Goal: Transaction & Acquisition: Download file/media

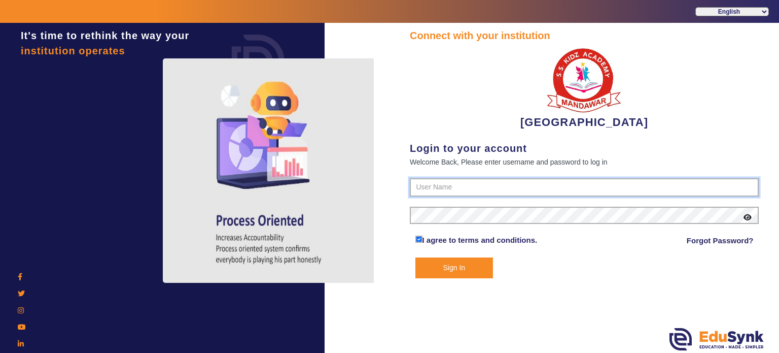
click at [438, 187] on input "text" at bounding box center [584, 187] width 349 height 18
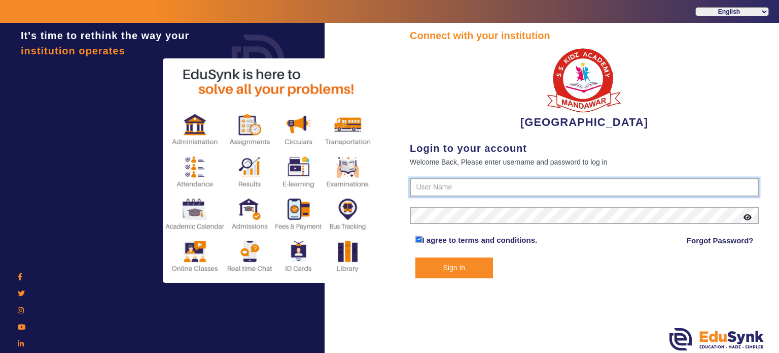
type input "9928895959"
click at [416, 257] on button "Sign In" at bounding box center [455, 267] width 78 height 21
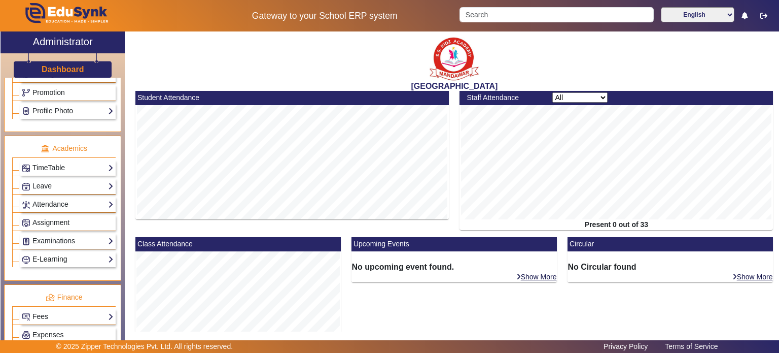
scroll to position [329, 0]
click at [75, 235] on link "Examinations" at bounding box center [68, 241] width 92 height 12
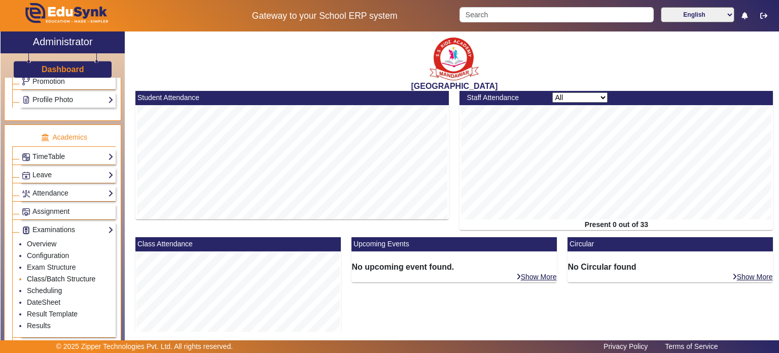
scroll to position [340, 0]
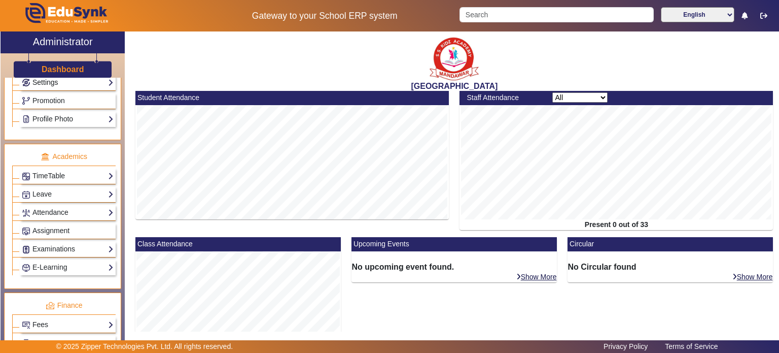
scroll to position [322, 0]
click at [70, 243] on link "Examinations" at bounding box center [68, 248] width 92 height 12
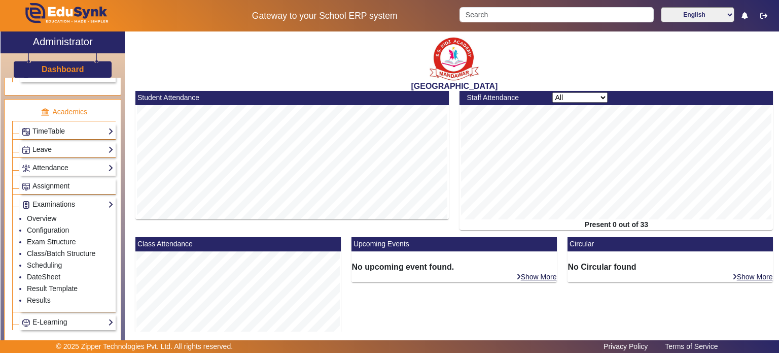
scroll to position [365, 0]
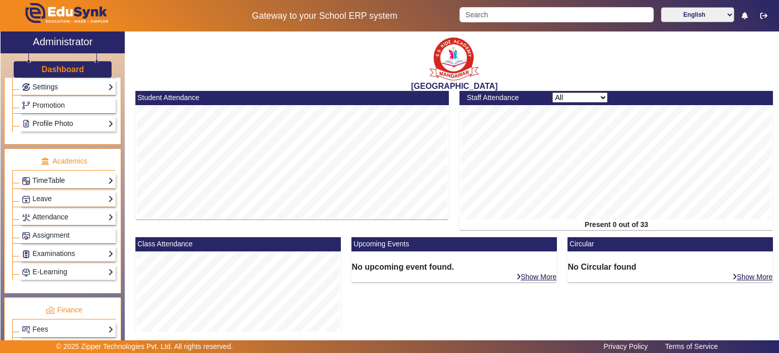
scroll to position [317, 0]
click at [69, 250] on link "Examinations" at bounding box center [68, 253] width 92 height 12
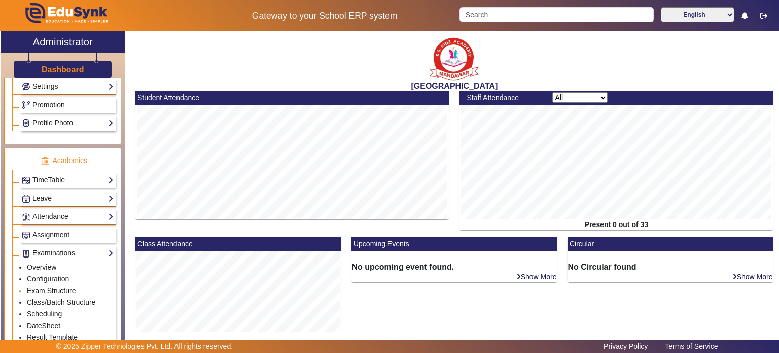
scroll to position [365, 0]
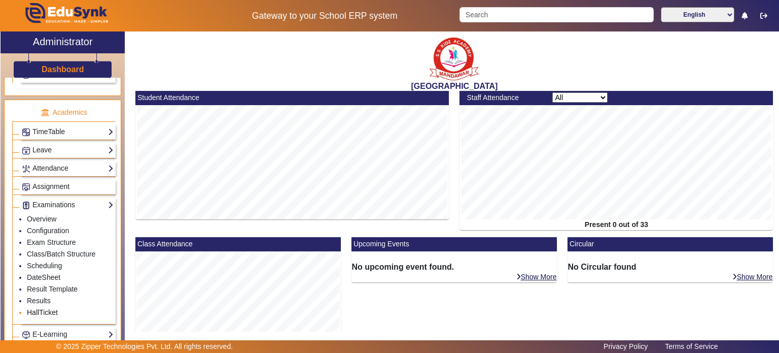
click at [48, 311] on link "HallTicket" at bounding box center [42, 312] width 31 height 8
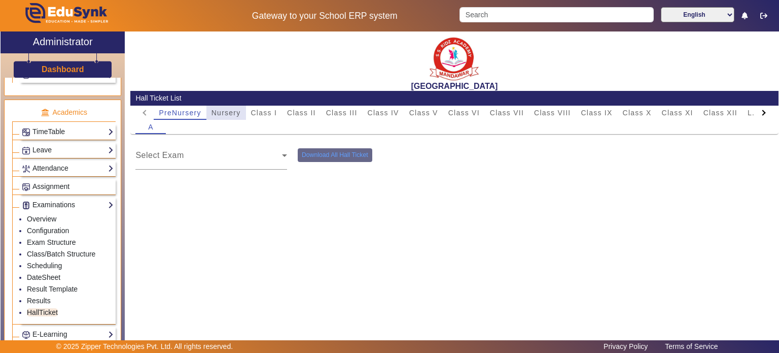
click at [219, 119] on span "Nursery" at bounding box center [226, 113] width 29 height 14
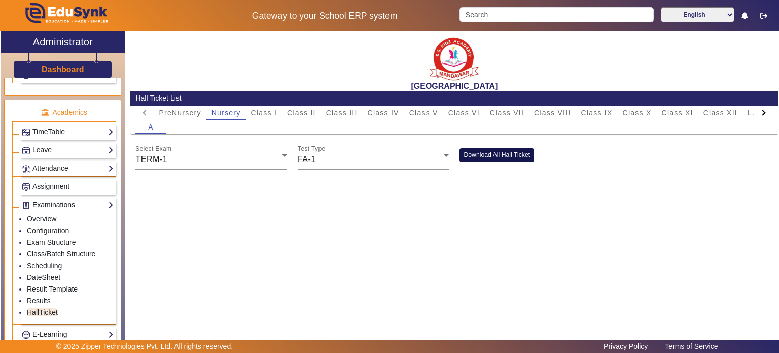
click at [475, 160] on button "Download All Hall Ticket" at bounding box center [497, 155] width 75 height 14
click at [56, 250] on link "Class/Batch Structure" at bounding box center [61, 254] width 69 height 8
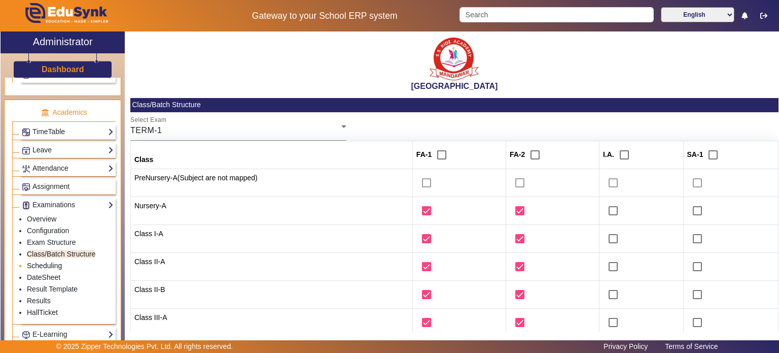
click at [55, 265] on link "Scheduling" at bounding box center [44, 265] width 35 height 8
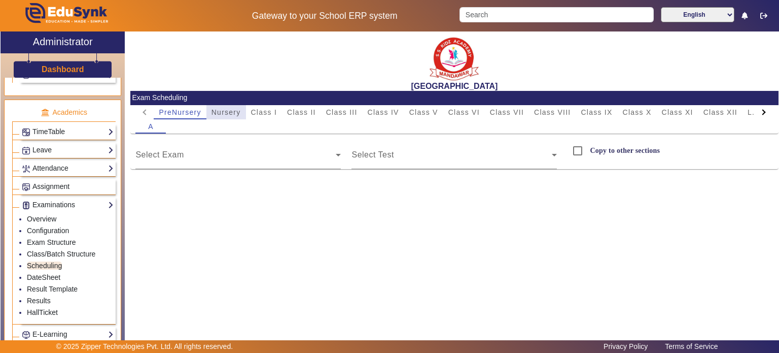
click at [231, 113] on span "Nursery" at bounding box center [226, 112] width 29 height 7
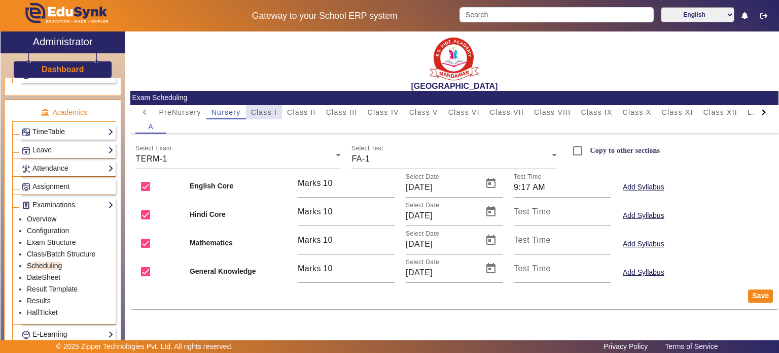
click at [267, 111] on span "Class I" at bounding box center [264, 112] width 26 height 7
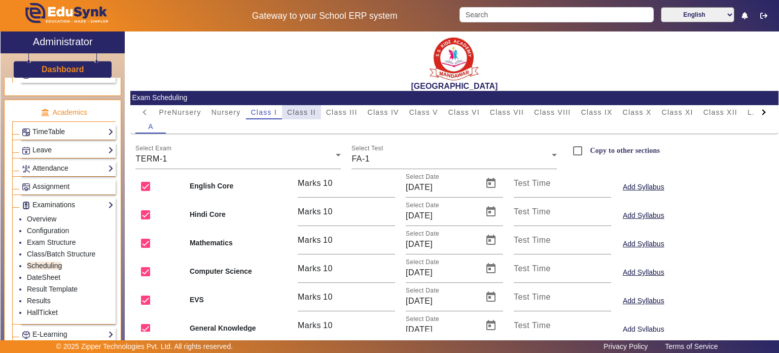
click at [295, 111] on span "Class II" at bounding box center [301, 112] width 29 height 7
click at [53, 308] on link "HallTicket" at bounding box center [42, 312] width 31 height 8
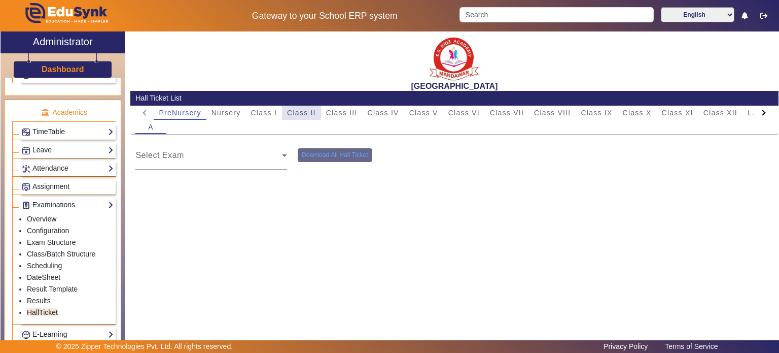
click at [309, 111] on span "Class II" at bounding box center [301, 112] width 29 height 7
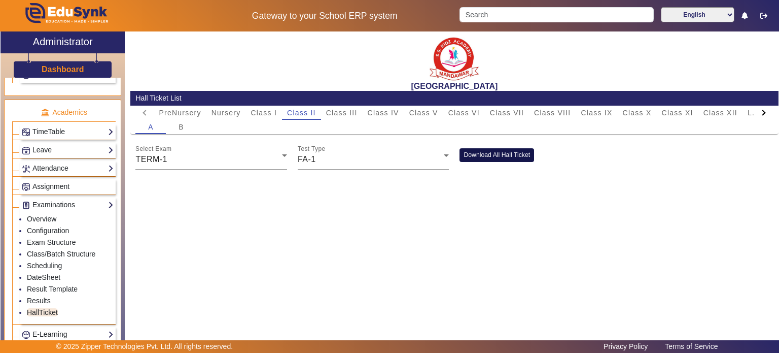
click at [471, 150] on button "Download All Hall Ticket" at bounding box center [497, 155] width 75 height 14
click at [376, 153] on div "FA-1" at bounding box center [371, 159] width 147 height 12
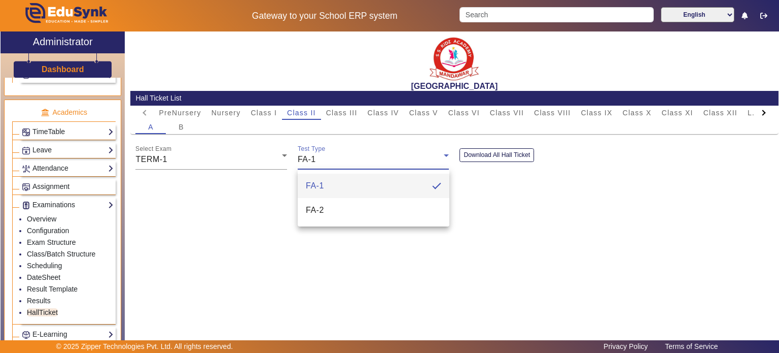
click at [376, 153] on body "Gateway to your School ERP system English हिंदी (Hindi) ಕನ್ನಡ (Kannada) தமிழ் (…" at bounding box center [389, 176] width 779 height 353
click at [374, 160] on div at bounding box center [389, 176] width 779 height 353
click at [258, 159] on div "TERM-1" at bounding box center [208, 159] width 147 height 12
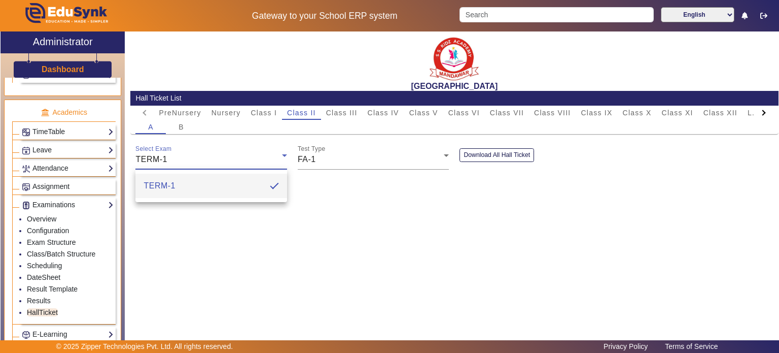
click at [326, 157] on div at bounding box center [389, 176] width 779 height 353
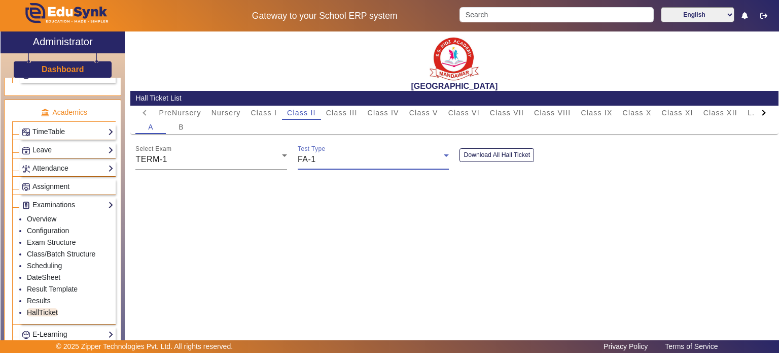
click at [326, 157] on div "FA-1" at bounding box center [371, 159] width 147 height 12
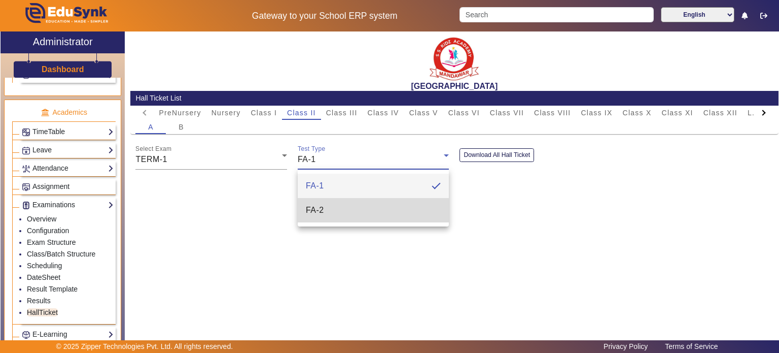
click at [336, 209] on mat-option "FA-2" at bounding box center [374, 210] width 152 height 24
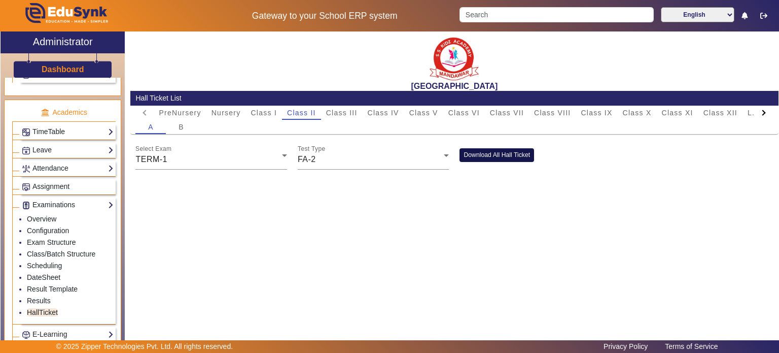
click at [480, 155] on button "Download All Hall Ticket" at bounding box center [497, 155] width 75 height 14
click at [55, 261] on link "Scheduling" at bounding box center [44, 265] width 35 height 8
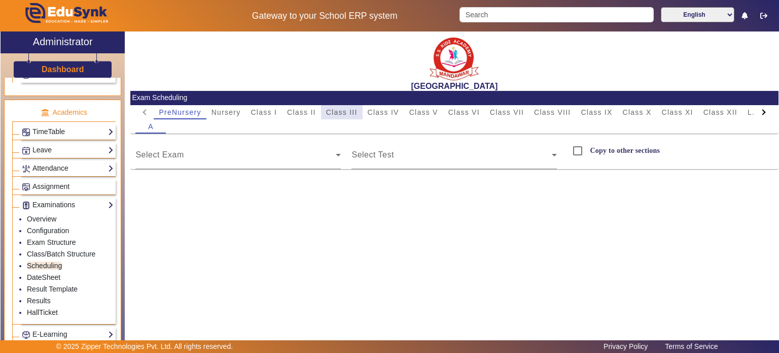
click at [338, 106] on span "Class III" at bounding box center [341, 112] width 31 height 14
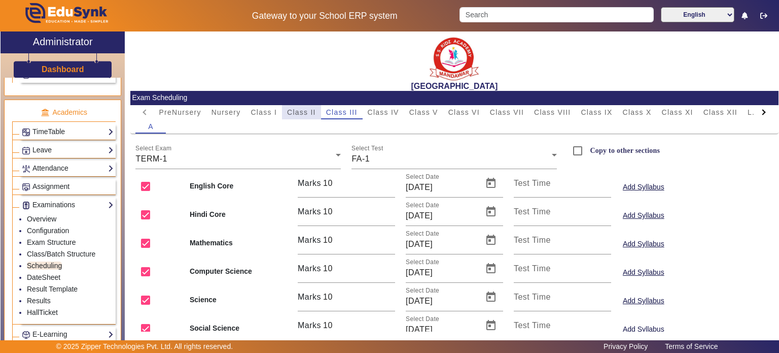
click at [304, 114] on span "Class II" at bounding box center [301, 112] width 29 height 7
click at [392, 156] on div "FA-1" at bounding box center [452, 159] width 200 height 12
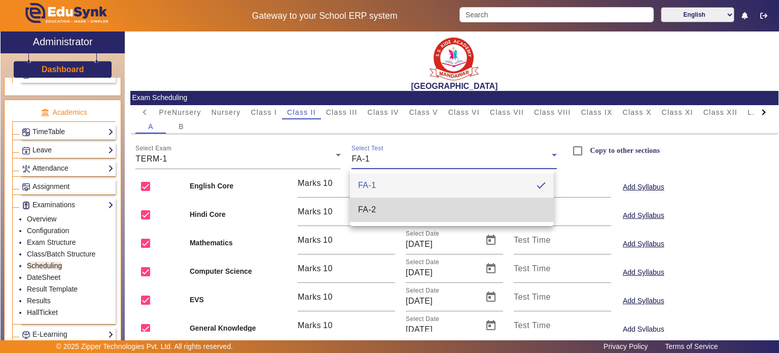
click at [390, 203] on mat-option "FA-2" at bounding box center [452, 209] width 204 height 24
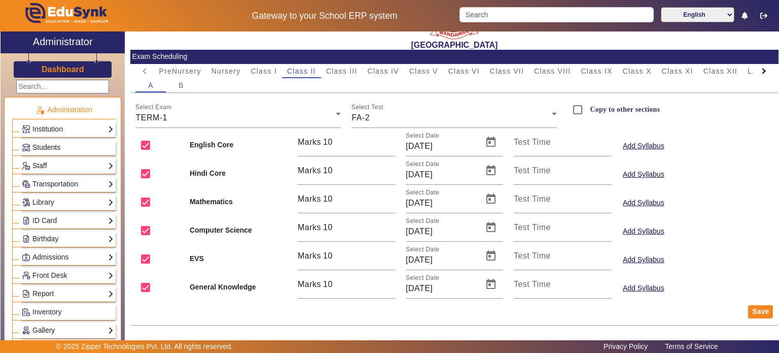
click at [55, 151] on link "Students" at bounding box center [68, 148] width 92 height 12
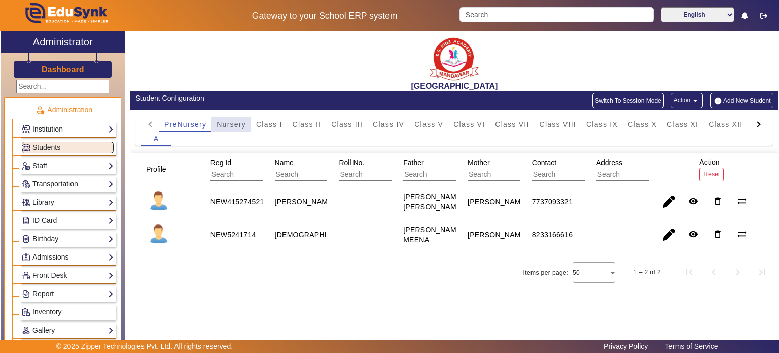
click at [244, 122] on span "Nursery" at bounding box center [231, 124] width 29 height 7
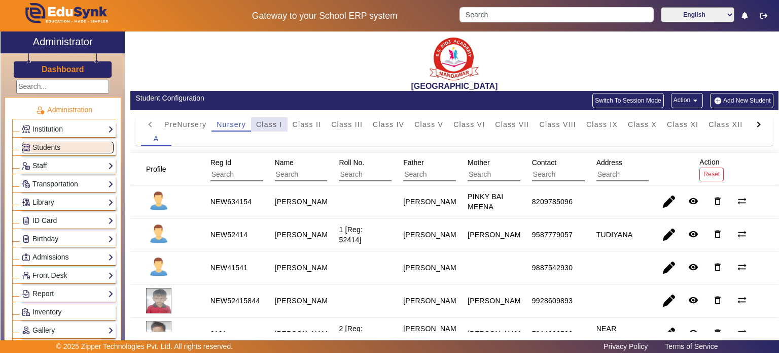
click at [272, 124] on span "Class I" at bounding box center [269, 124] width 26 height 7
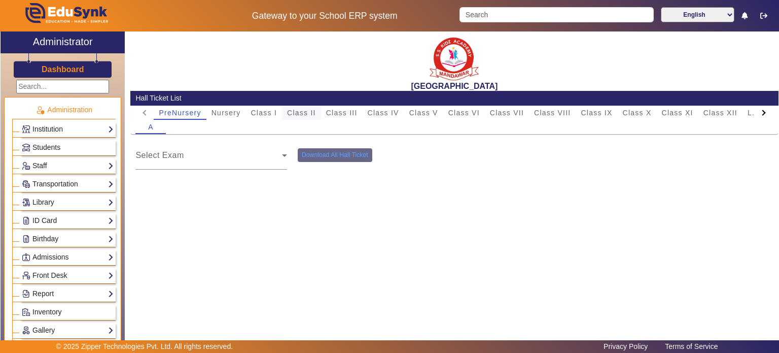
click at [282, 113] on div "Class II" at bounding box center [301, 113] width 39 height 14
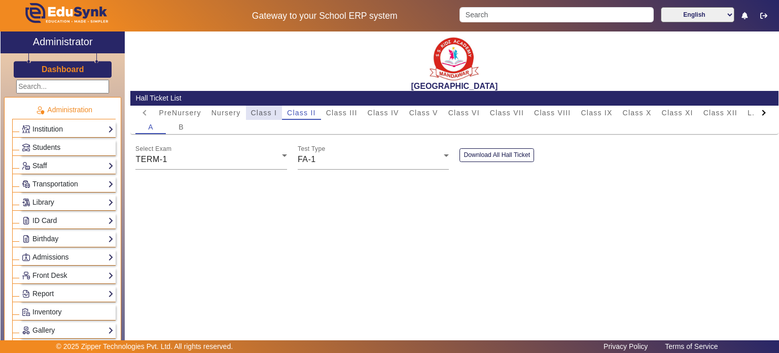
click at [274, 113] on span "Class I" at bounding box center [264, 112] width 26 height 7
click at [371, 160] on div "FA-1" at bounding box center [371, 159] width 147 height 12
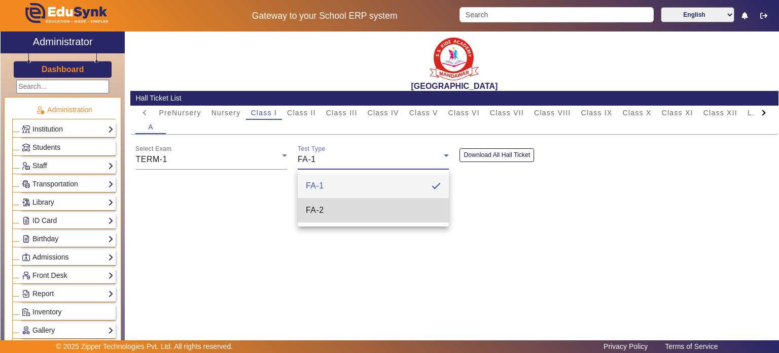
click at [365, 211] on mat-option "FA-2" at bounding box center [374, 210] width 152 height 24
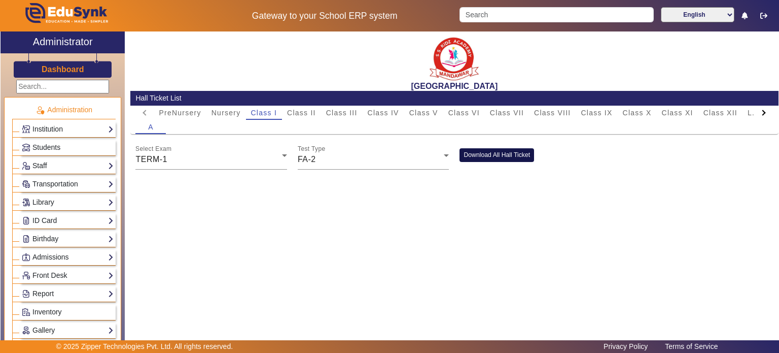
click at [479, 159] on button "Download All Hall Ticket" at bounding box center [497, 155] width 75 height 14
click at [282, 11] on h5 "Gateway to your School ERP system" at bounding box center [324, 16] width 249 height 11
